Goal: Navigation & Orientation: Find specific page/section

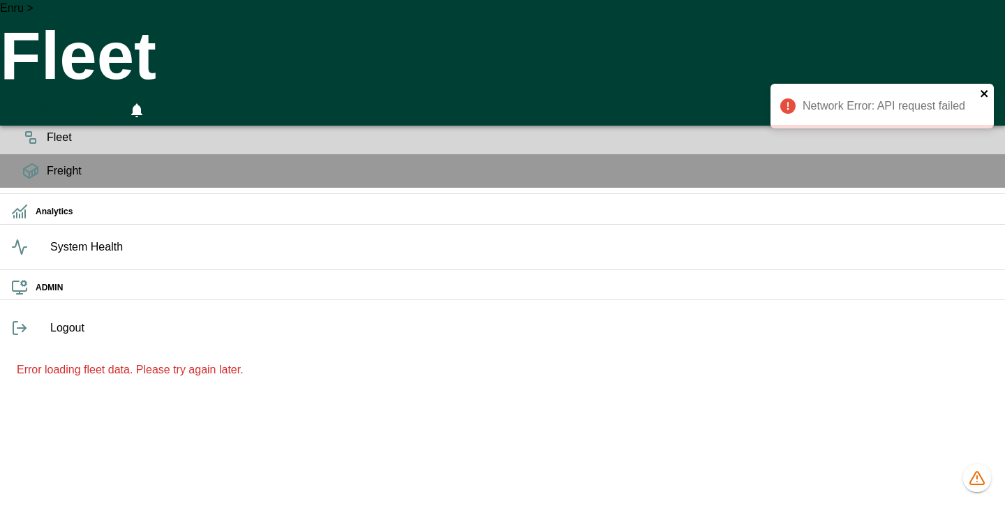
click at [983, 97] on icon "close" at bounding box center [985, 93] width 10 height 11
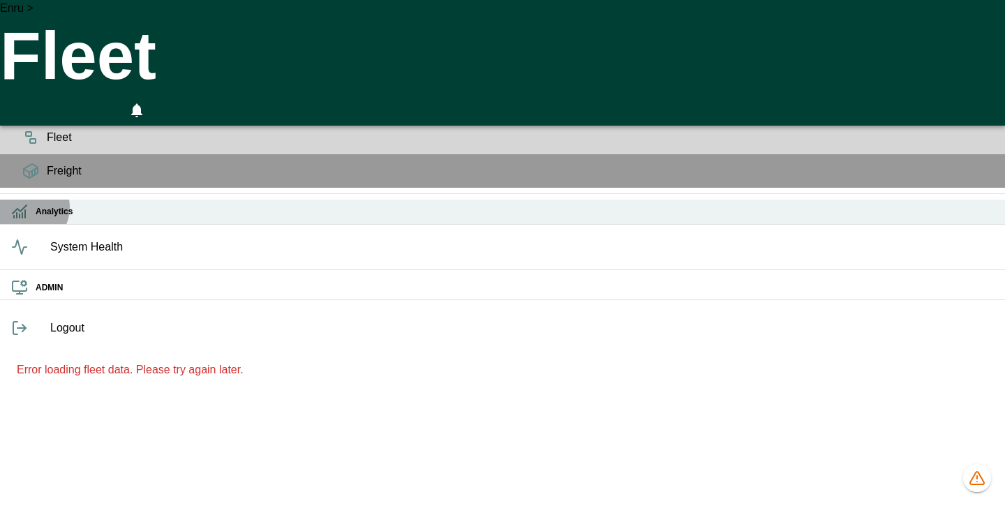
click at [27, 153] on icon at bounding box center [19, 211] width 17 height 17
